Goal: Communication & Community: Ask a question

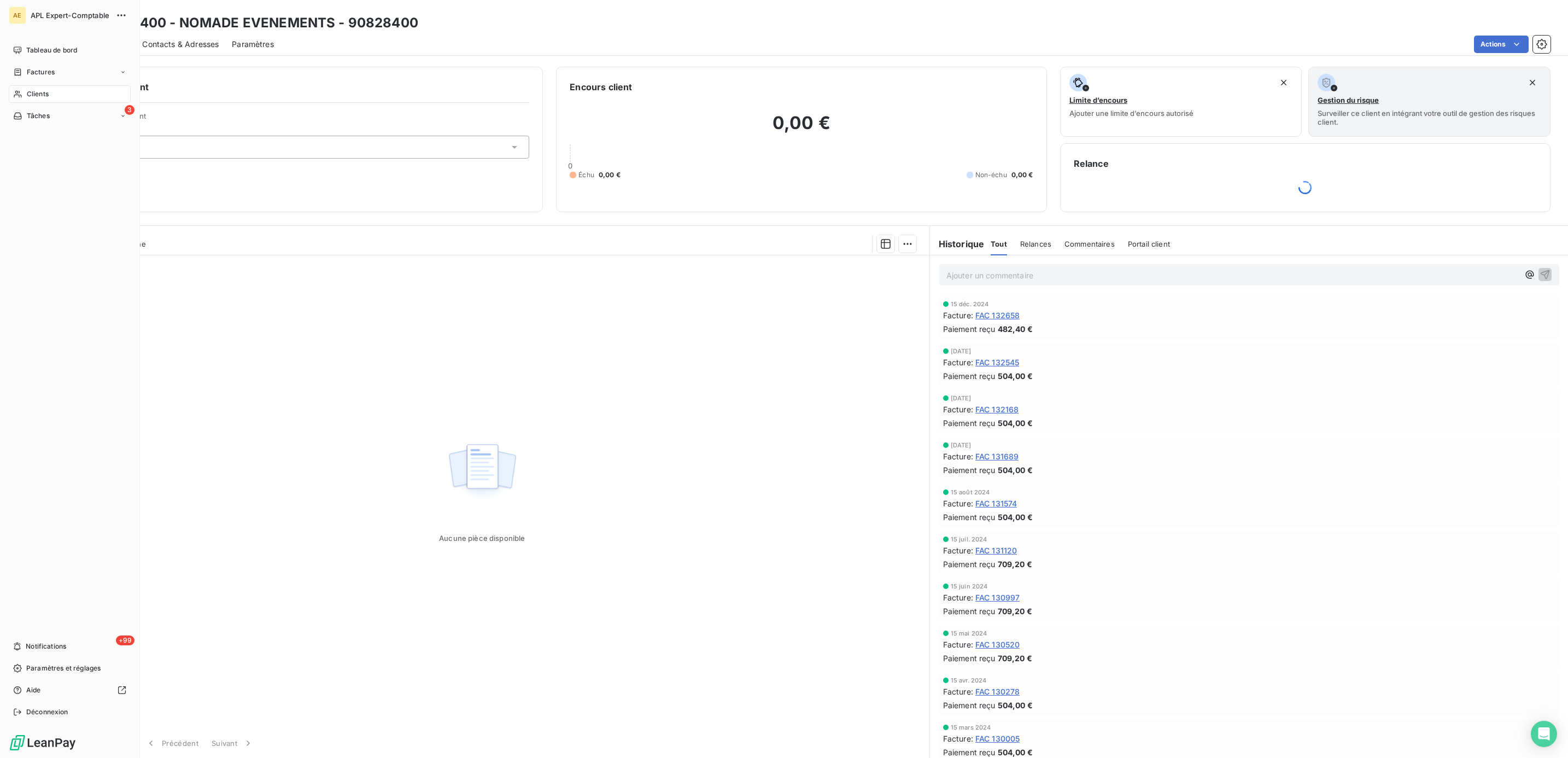
click at [40, 88] on div "Clients" at bounding box center [69, 94] width 122 height 18
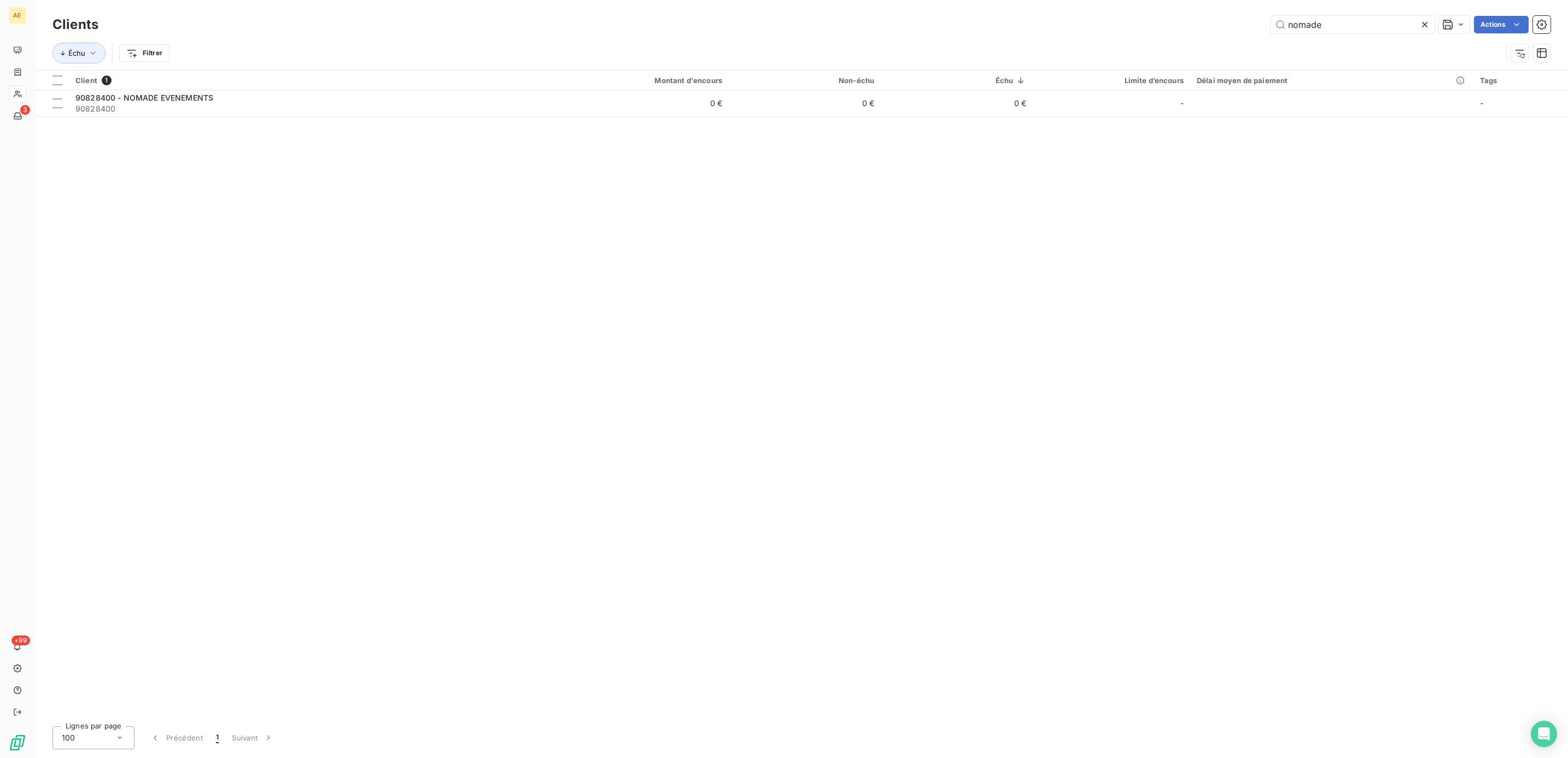
drag, startPoint x: 1334, startPoint y: 24, endPoint x: 1153, endPoint y: 18, distance: 181.1
click at [1153, 18] on div "nomade Actions" at bounding box center [831, 24] width 1439 height 18
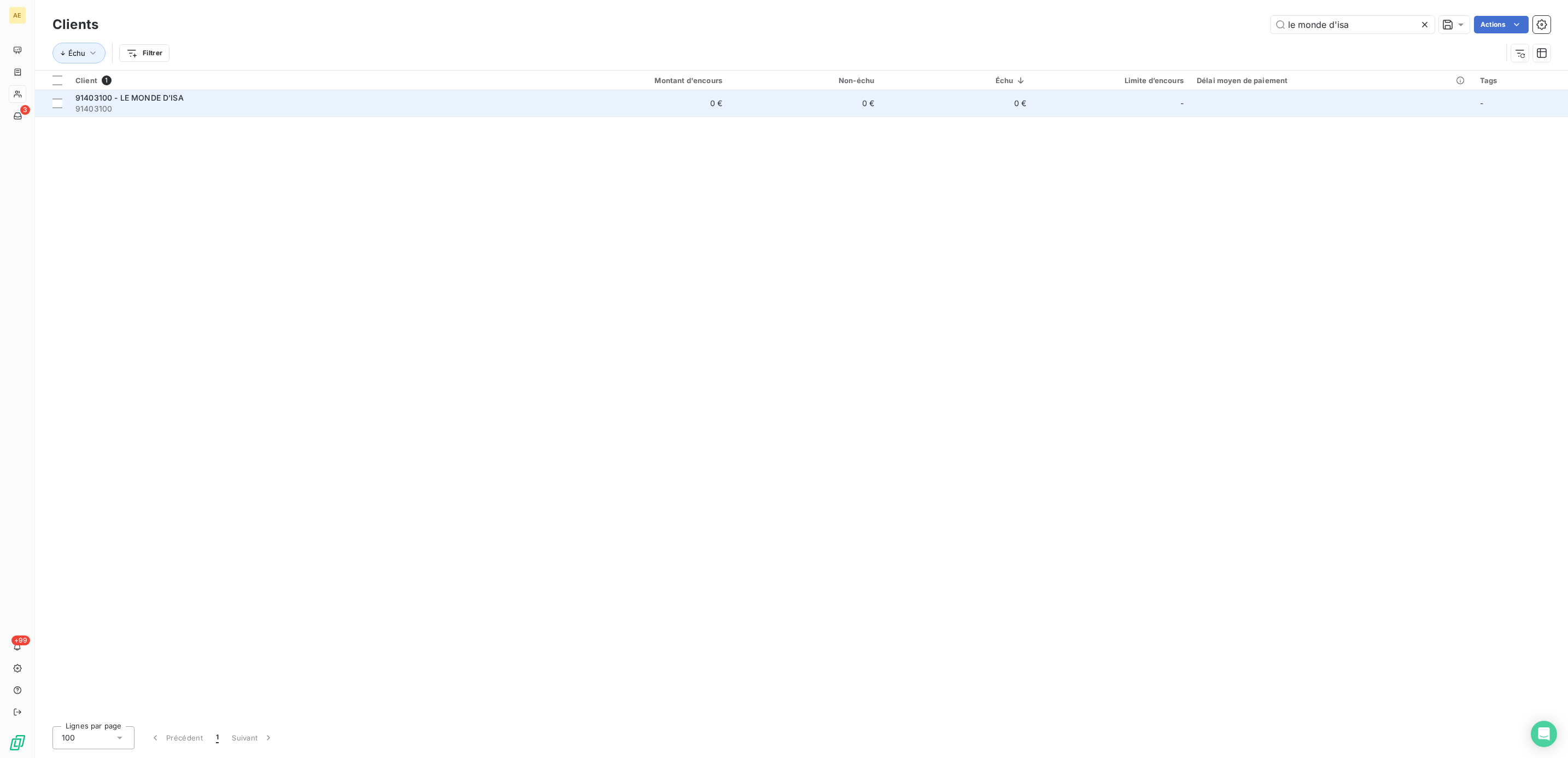
type input "le monde d'isa"
click at [115, 104] on span "91403100" at bounding box center [297, 109] width 443 height 11
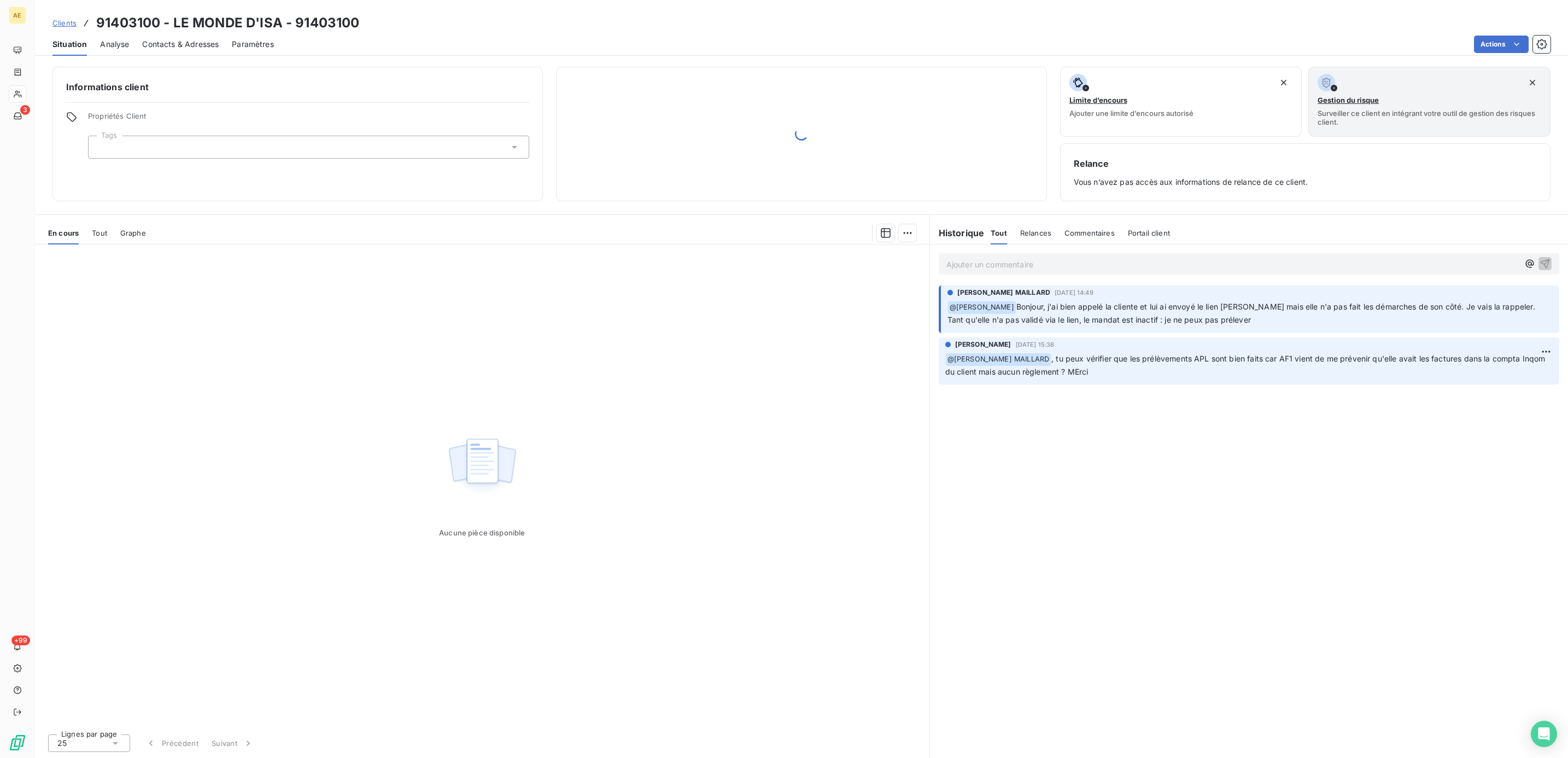
click at [1157, 262] on p "Ajouter un commentaire ﻿" at bounding box center [1233, 264] width 572 height 13
click at [1458, 325] on span "[PERSON_NAME] MAILLARD" at bounding box center [1460, 327] width 130 height 9
click at [945, 266] on div "﻿ @ [PERSON_NAME] MAILLARD ﻿ , T'en es où ?" at bounding box center [1248, 264] width 620 height 21
click at [947, 266] on span "@ [PERSON_NAME] MAILLARD ﻿" at bounding box center [999, 264] width 105 height 13
click at [947, 267] on span "@ [PERSON_NAME] MAILLARD ﻿" at bounding box center [999, 264] width 105 height 13
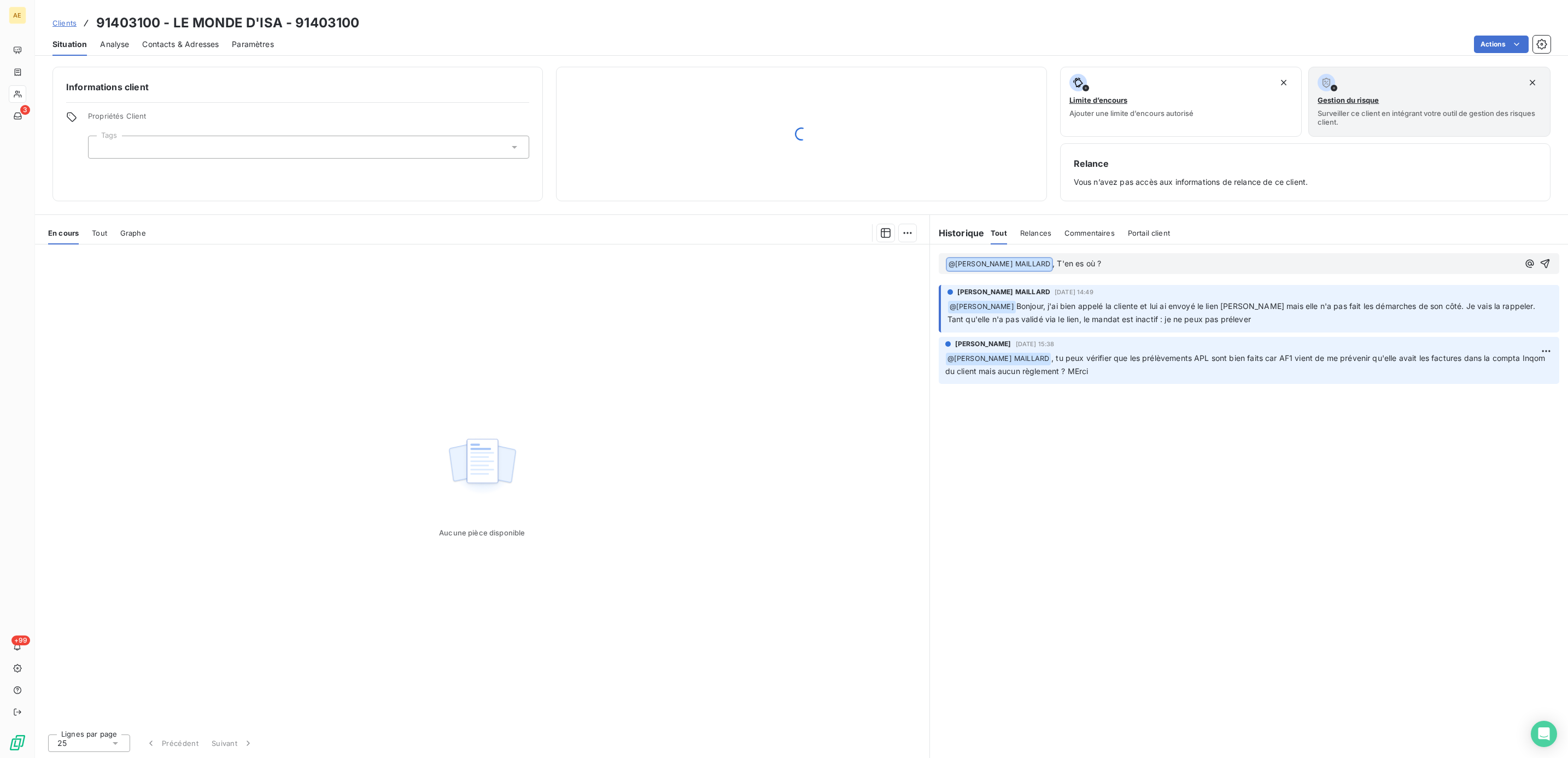
click at [947, 267] on span "@ [PERSON_NAME] MAILLARD ﻿" at bounding box center [999, 264] width 105 height 13
click at [943, 268] on div "﻿ @ [PERSON_NAME] MAILLARD ﻿ , T'en es où ?" at bounding box center [1248, 264] width 620 height 21
click at [1061, 266] on span ", T'en es où ?" at bounding box center [1077, 263] width 49 height 9
click at [1549, 265] on icon "button" at bounding box center [1545, 264] width 11 height 11
